Goal: Task Accomplishment & Management: Manage account settings

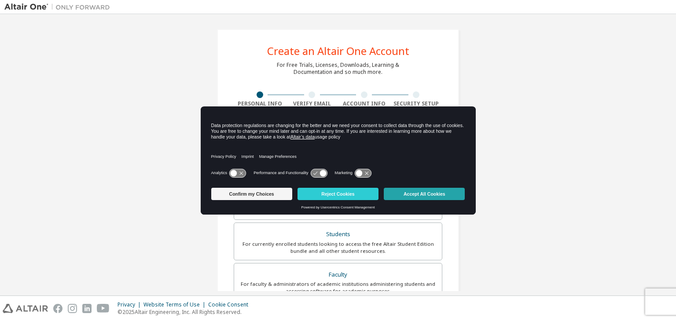
click at [427, 195] on button "Accept All Cookies" at bounding box center [424, 194] width 81 height 12
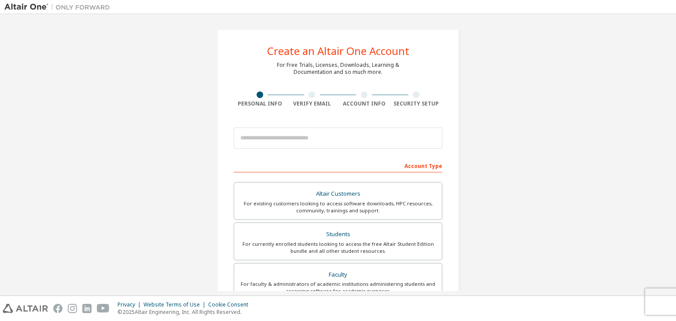
scroll to position [32, 0]
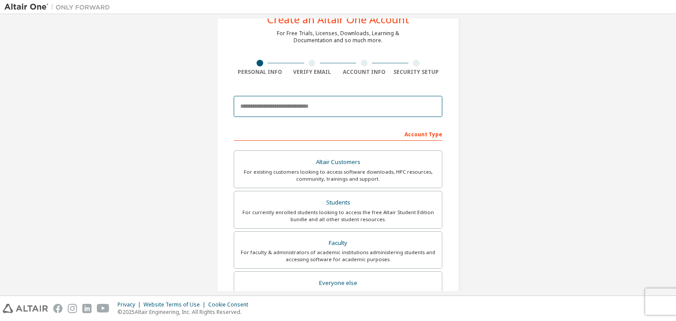
click at [313, 107] on input "email" at bounding box center [338, 106] width 209 height 21
type input "**********"
click at [525, 209] on div "**********" at bounding box center [337, 220] width 667 height 466
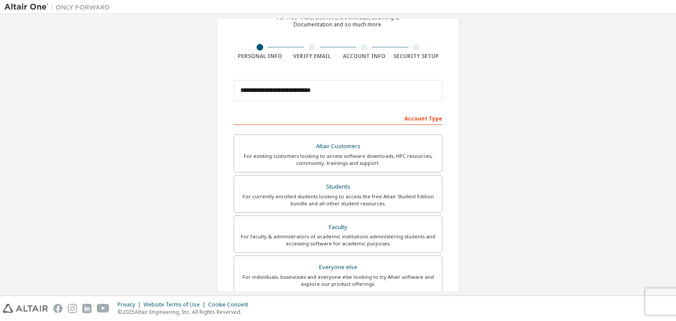
scroll to position [75, 0]
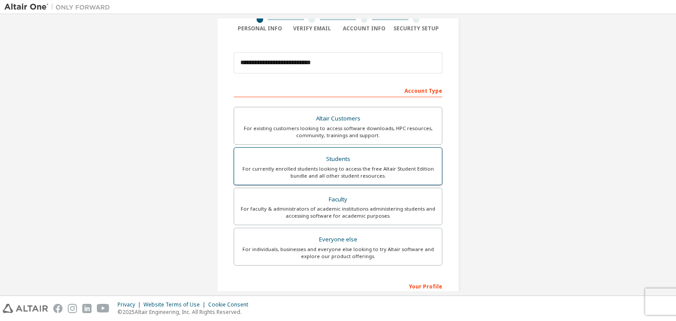
click at [352, 168] on div "For currently enrolled students looking to access the free Altair Student Editi…" at bounding box center [338, 173] width 197 height 14
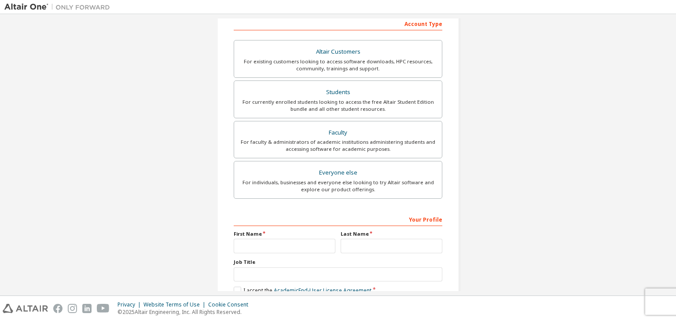
scroll to position [192, 0]
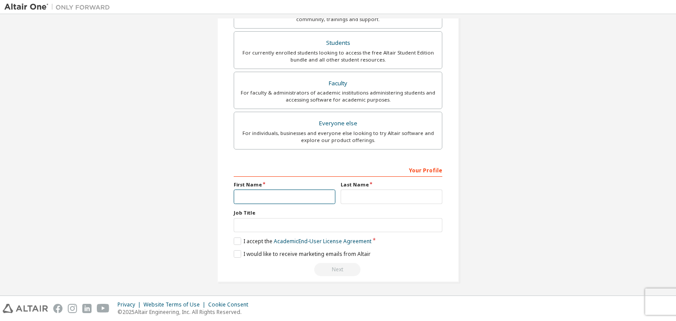
click at [264, 196] on input "text" at bounding box center [285, 197] width 102 height 15
type input "*****"
click at [378, 191] on input "text" at bounding box center [392, 197] width 102 height 15
type input "******"
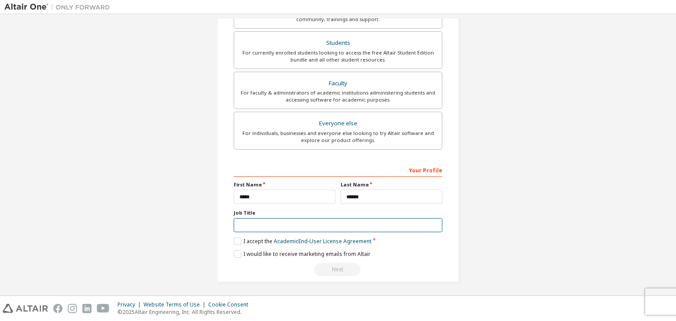
click at [282, 224] on input "text" at bounding box center [338, 225] width 209 height 15
type input "*******"
click at [237, 239] on label "I accept the Academic End-User License Agreement" at bounding box center [303, 241] width 138 height 7
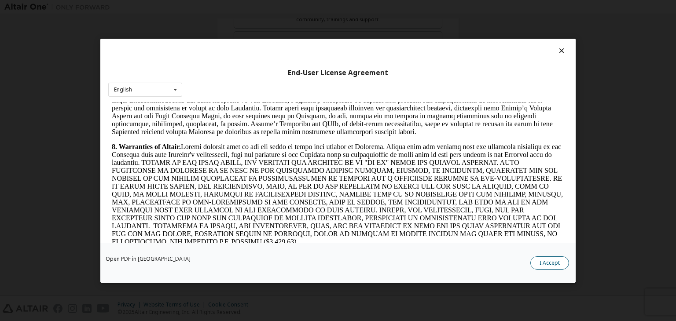
scroll to position [944, 0]
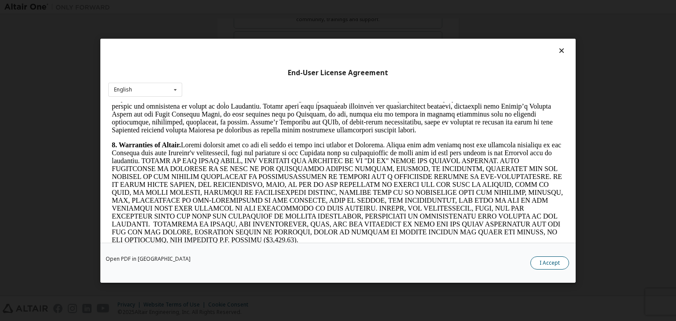
click at [553, 258] on button "I Accept" at bounding box center [550, 263] width 39 height 13
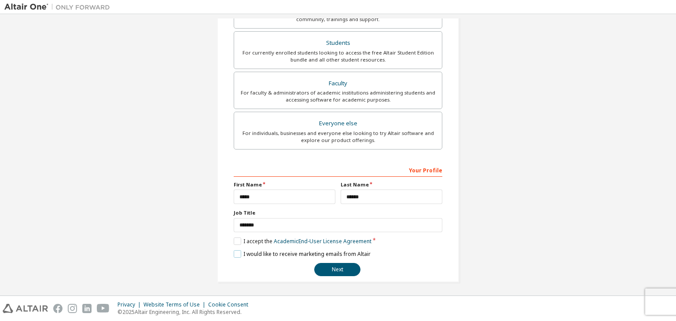
click at [236, 254] on label "I would like to receive marketing emails from Altair" at bounding box center [302, 254] width 137 height 7
click at [329, 263] on button "Next" at bounding box center [337, 269] width 46 height 13
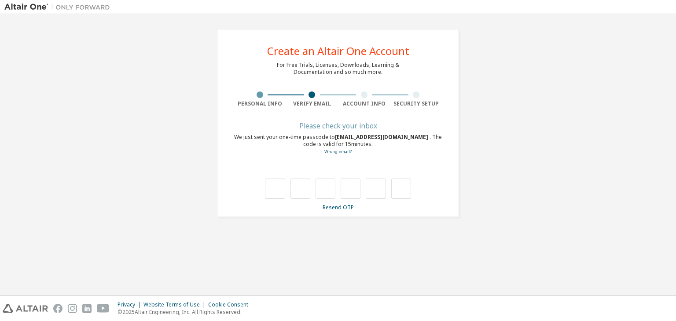
scroll to position [0, 0]
type input "*"
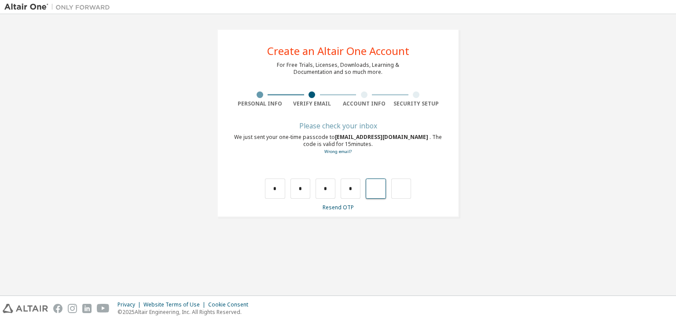
type input "*"
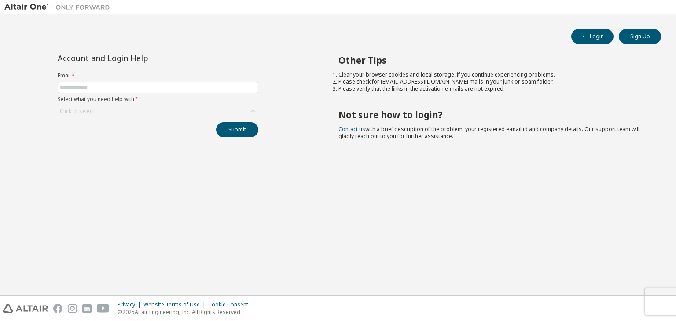
click at [214, 86] on input "text" at bounding box center [158, 87] width 196 height 7
type input "**********"
click at [138, 107] on div "Click to select" at bounding box center [158, 111] width 200 height 11
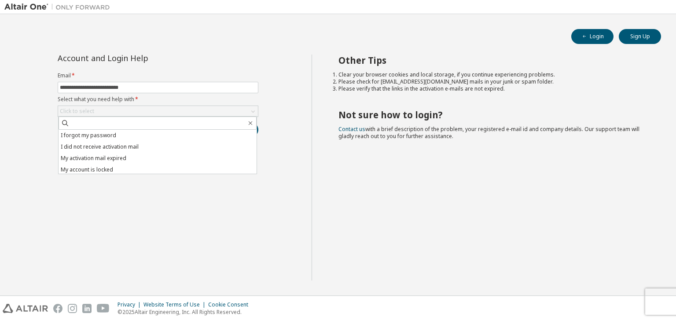
click at [139, 184] on div "**********" at bounding box center [157, 168] width 307 height 226
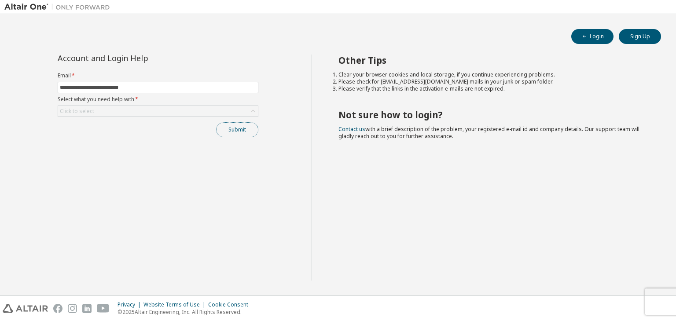
click at [232, 129] on button "Submit" at bounding box center [237, 129] width 42 height 15
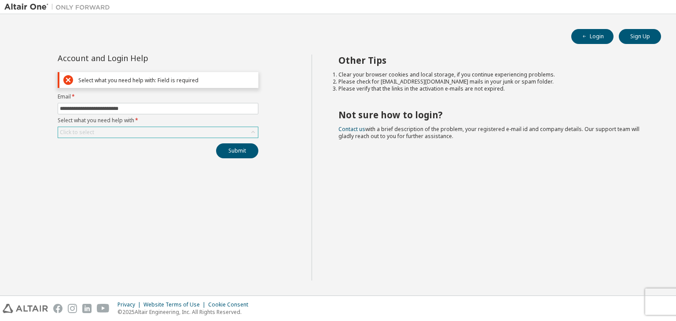
click at [184, 135] on div "Click to select" at bounding box center [158, 132] width 200 height 11
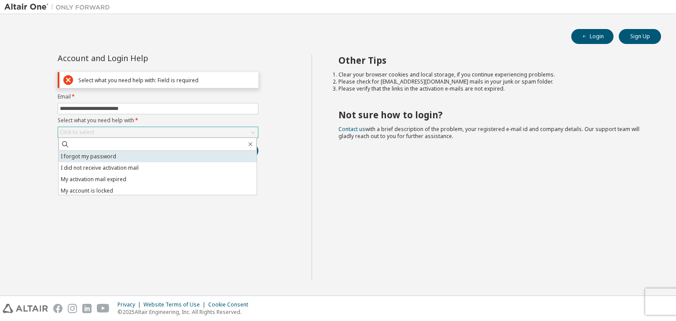
click at [171, 156] on li "I forgot my password" at bounding box center [158, 156] width 198 height 11
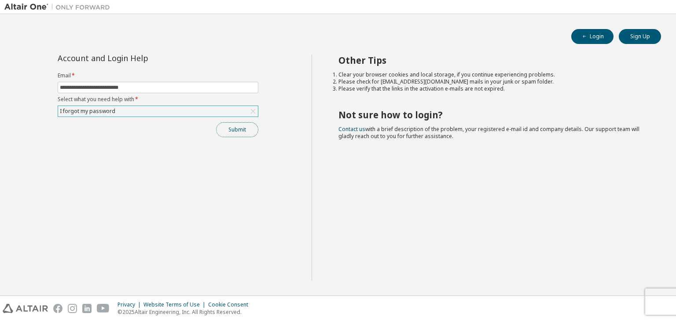
click at [240, 129] on button "Submit" at bounding box center [237, 129] width 42 height 15
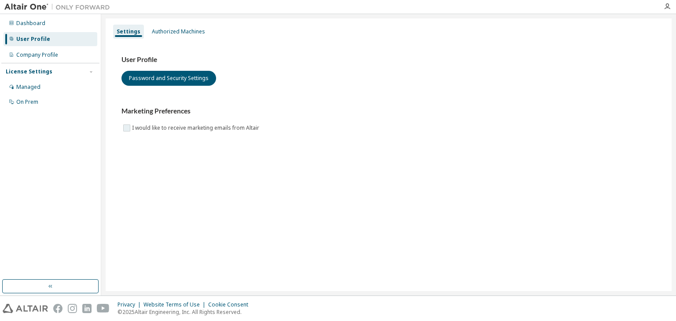
click at [135, 131] on label "I would like to receive marketing emails from Altair" at bounding box center [196, 128] width 129 height 11
click at [134, 131] on label "I would like to receive marketing emails from Altair" at bounding box center [196, 128] width 129 height 11
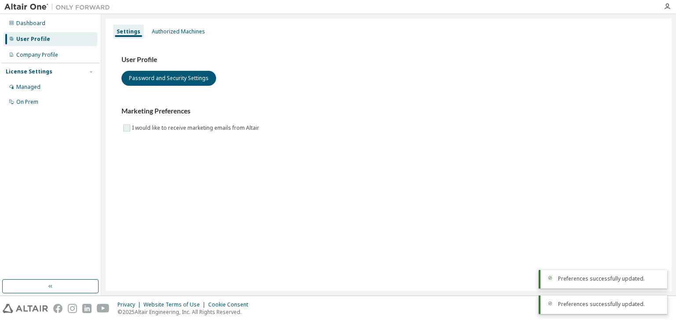
click at [134, 131] on label "I would like to receive marketing emails from Altair" at bounding box center [196, 128] width 129 height 11
click at [41, 57] on div "Company Profile" at bounding box center [37, 55] width 42 height 7
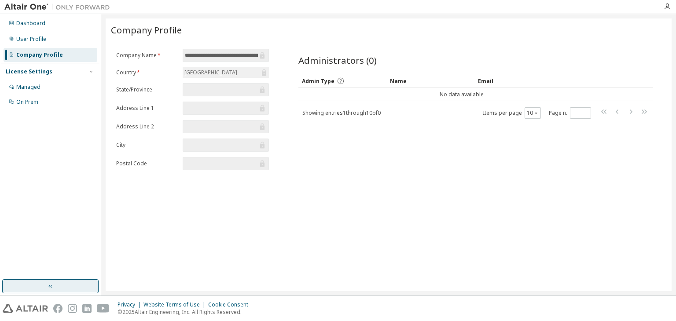
click at [48, 280] on button "button" at bounding box center [50, 287] width 96 height 14
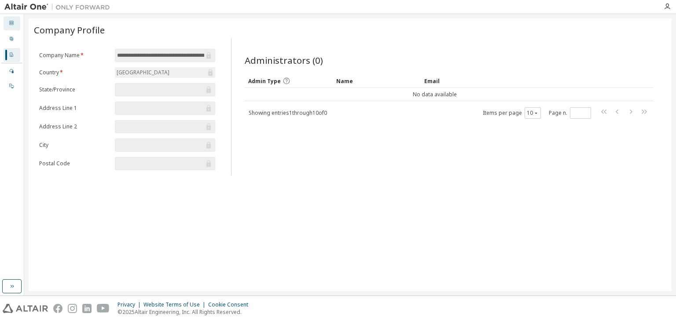
click at [14, 25] on div at bounding box center [11, 23] width 5 height 7
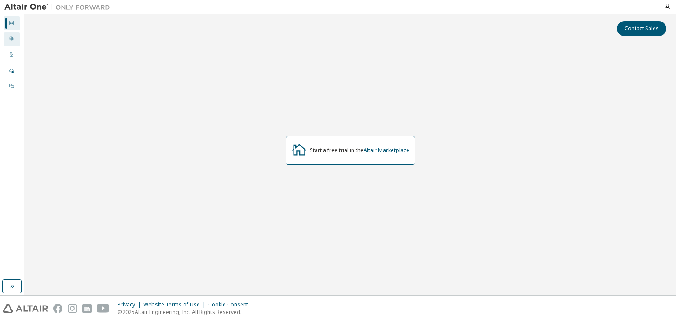
click at [12, 41] on icon at bounding box center [11, 38] width 5 height 5
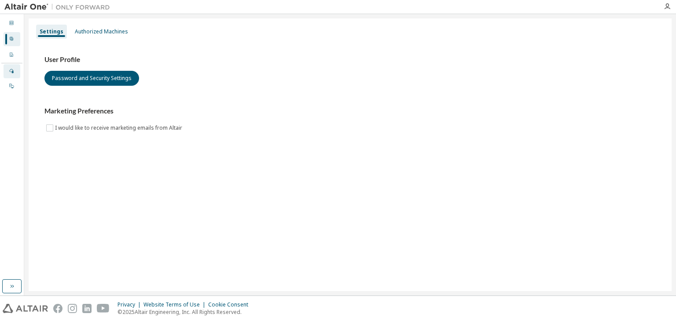
click at [11, 67] on div "Managed" at bounding box center [12, 71] width 17 height 14
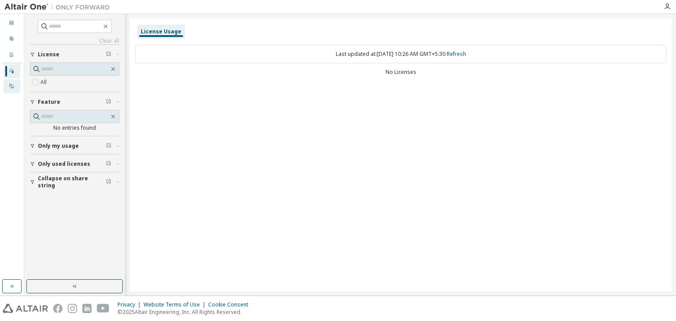
click at [9, 92] on div "On Prem" at bounding box center [12, 86] width 17 height 14
